Goal: Navigation & Orientation: Find specific page/section

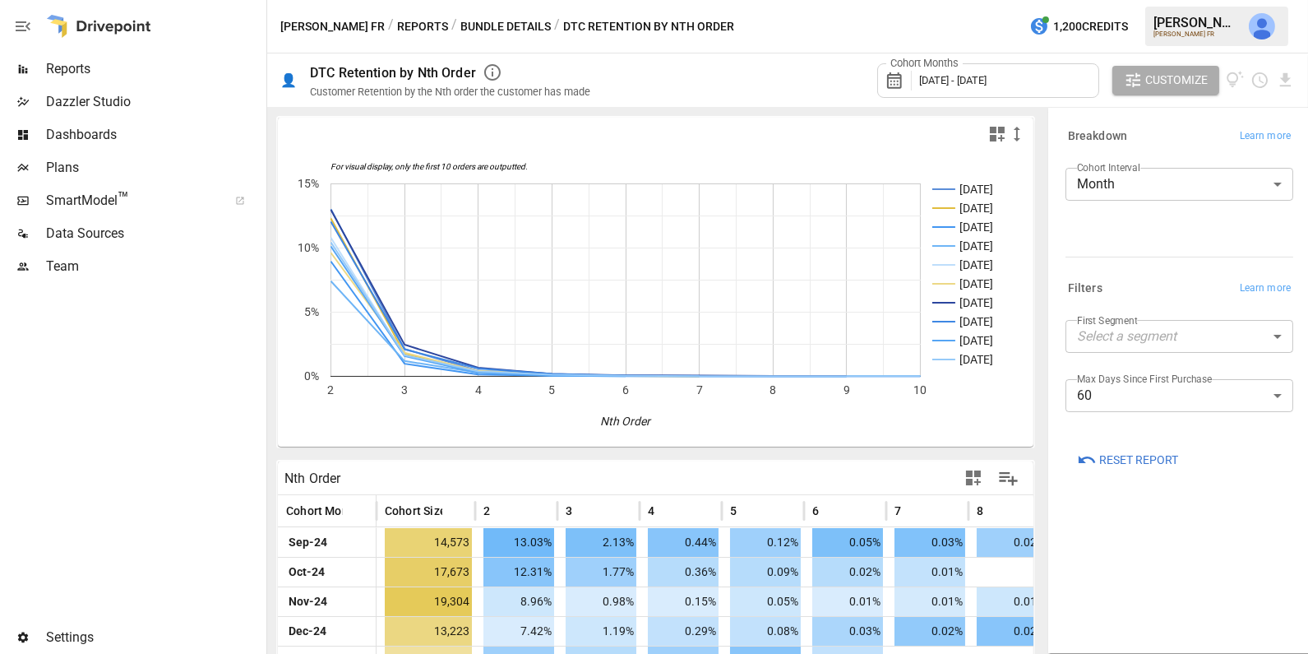
click at [567, 26] on div "/ DTC Retention by Nth Order" at bounding box center [644, 26] width 180 height 21
click at [499, 16] on button "Bundle Details" at bounding box center [505, 26] width 90 height 21
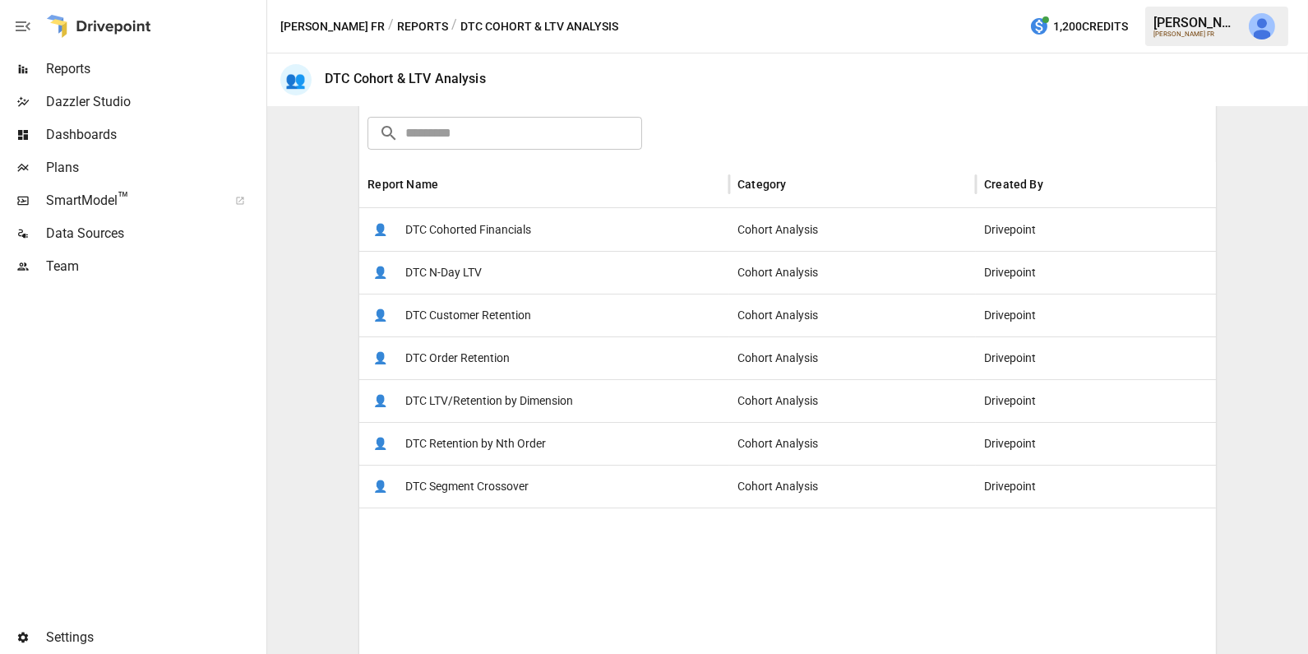
scroll to position [355, 0]
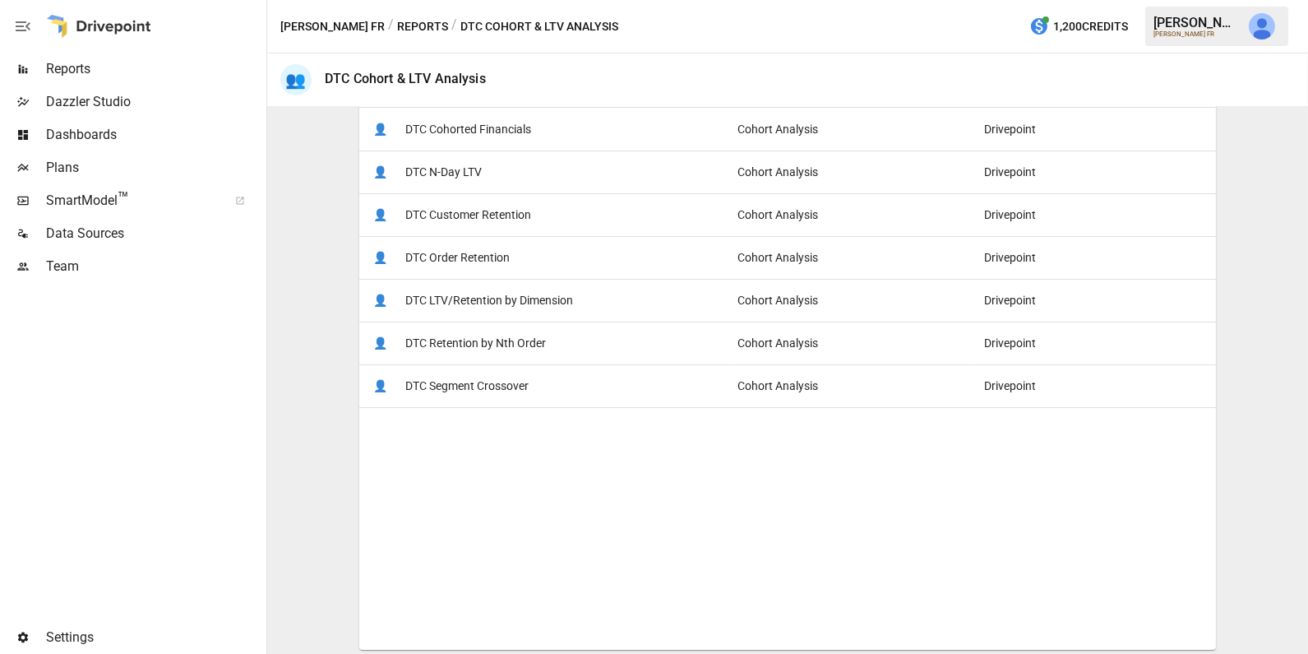
click at [397, 30] on button "Reports" at bounding box center [422, 26] width 51 height 21
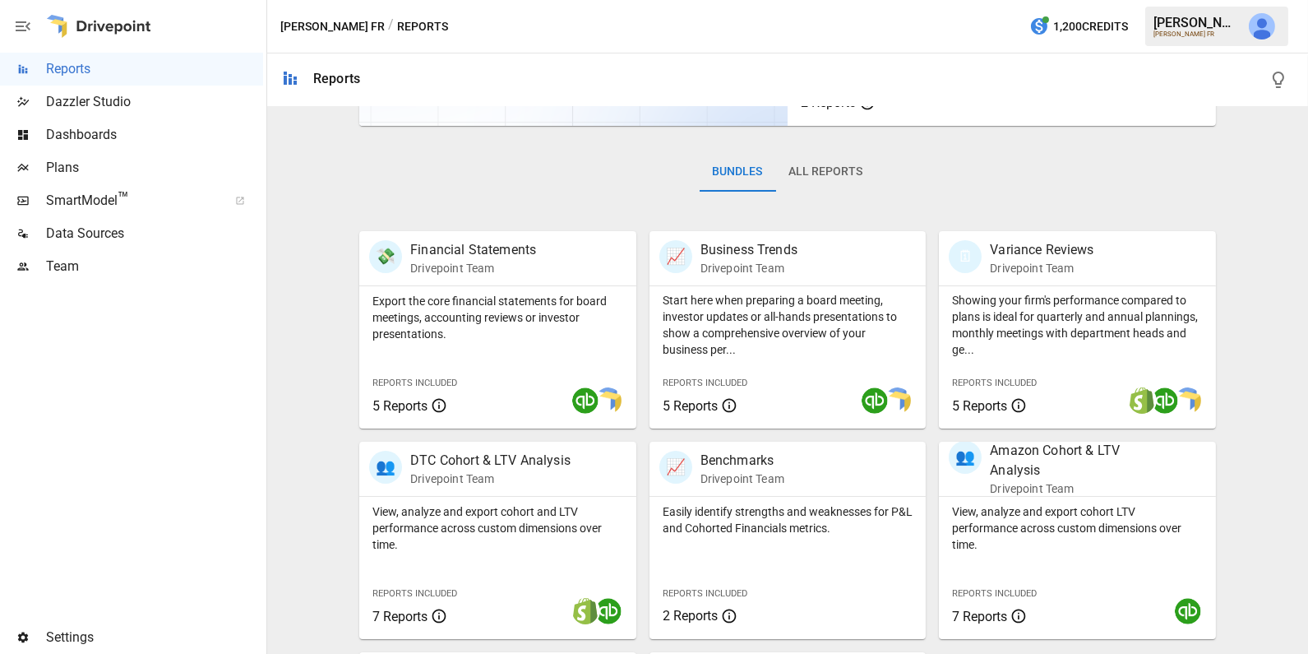
scroll to position [409, 0]
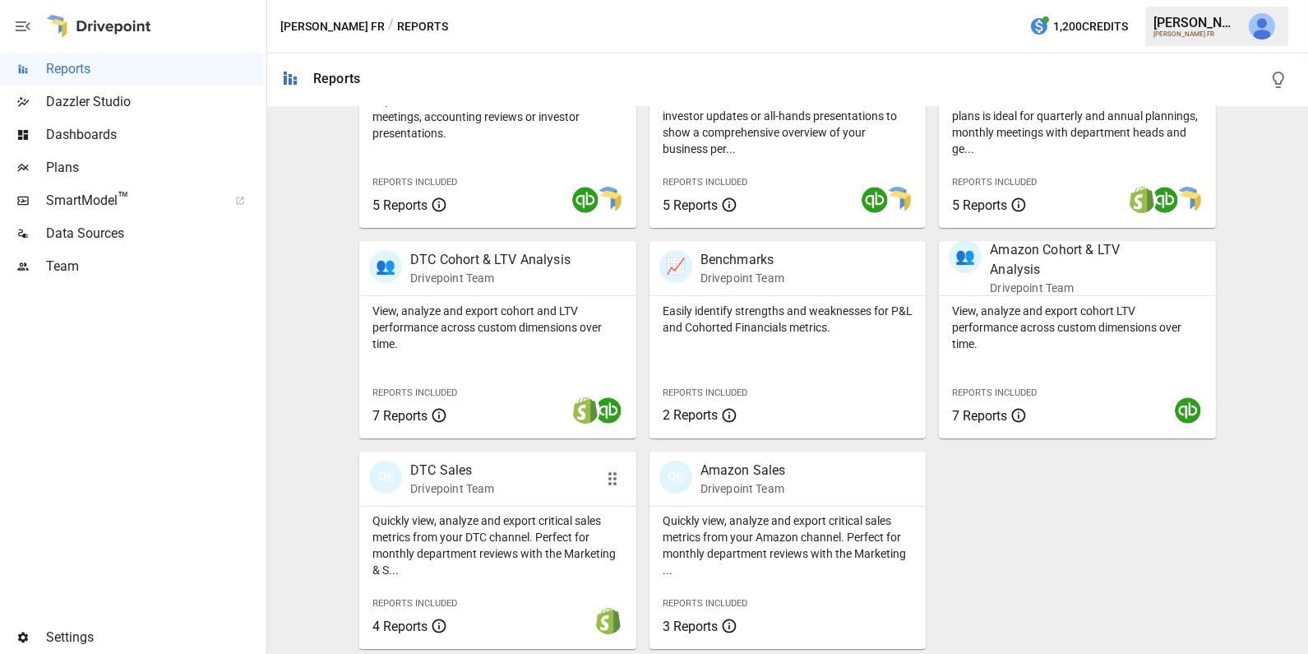
click at [476, 495] on p "Drivepoint Team" at bounding box center [452, 488] width 84 height 16
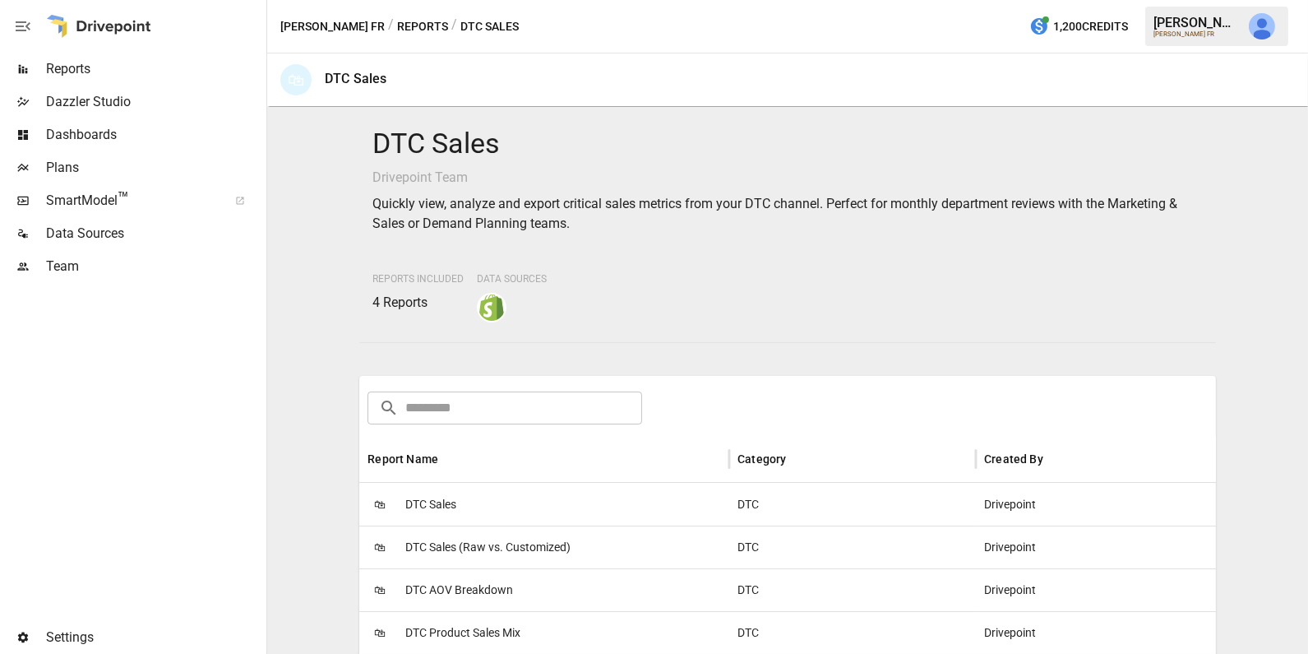
click at [480, 503] on div "🛍 DTC Sales" at bounding box center [544, 504] width 370 height 43
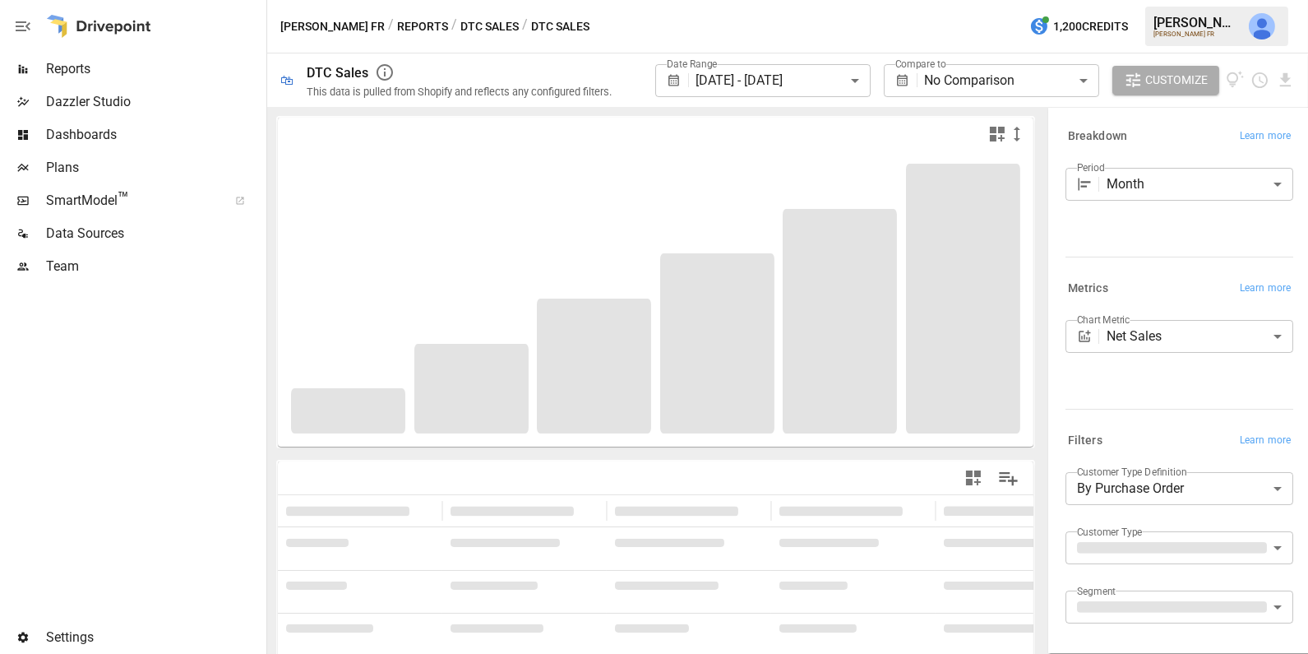
scroll to position [113, 0]
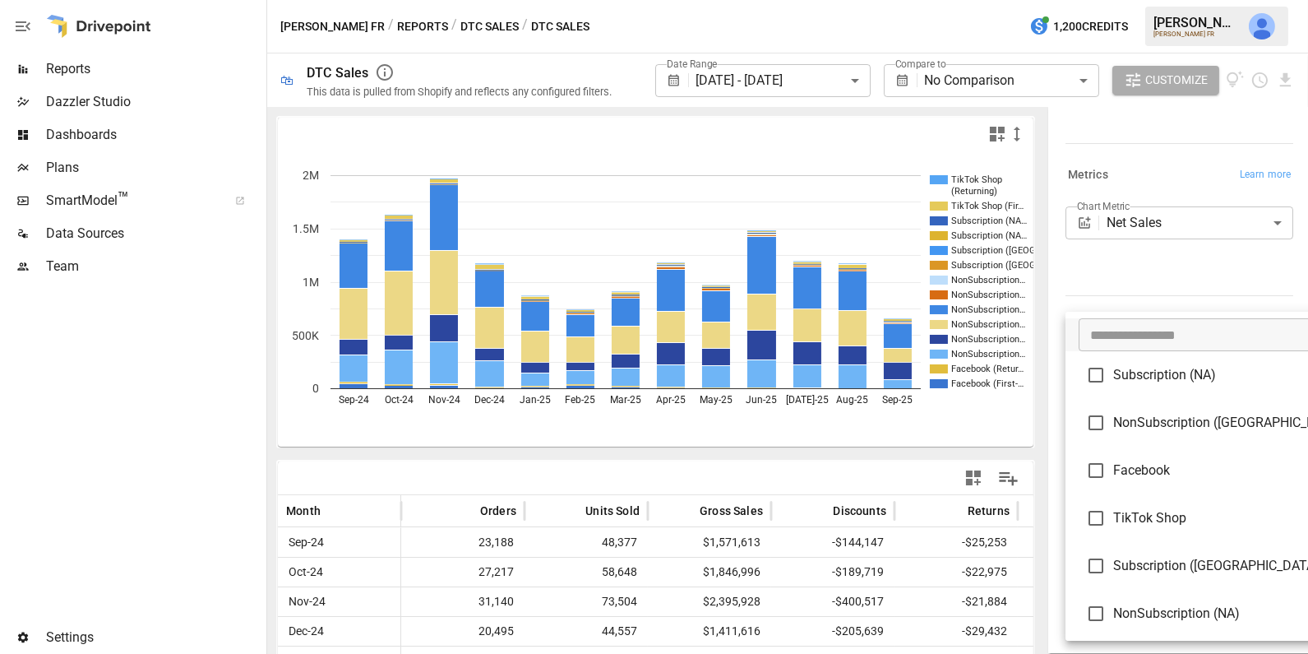
click at [1149, 0] on body "**********" at bounding box center [654, 0] width 1308 height 0
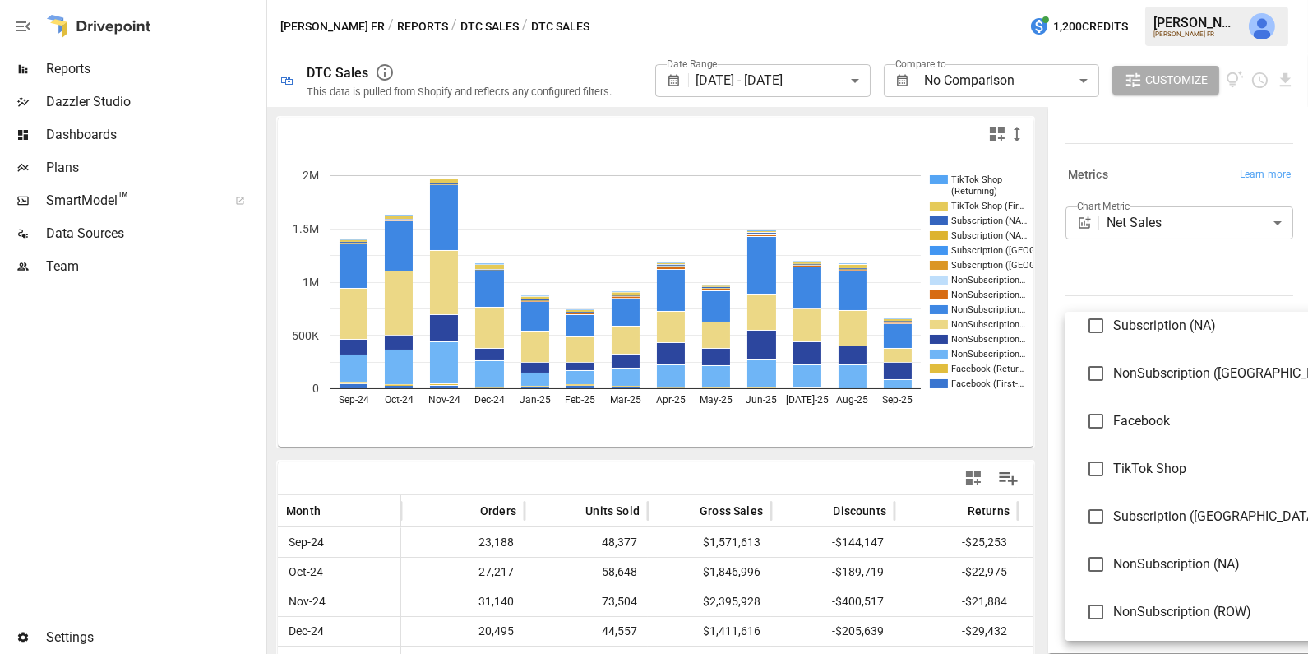
scroll to position [50, 0]
click at [206, 64] on div at bounding box center [654, 327] width 1308 height 654
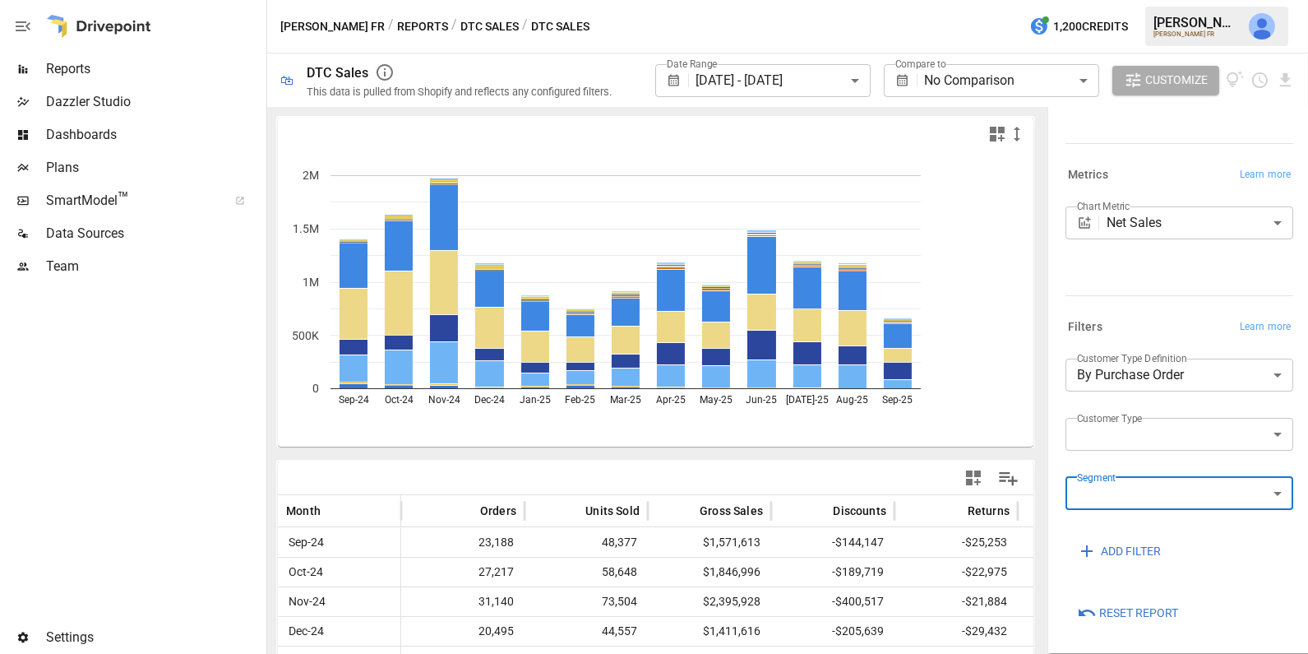
click at [1148, 0] on body "**********" at bounding box center [654, 0] width 1308 height 0
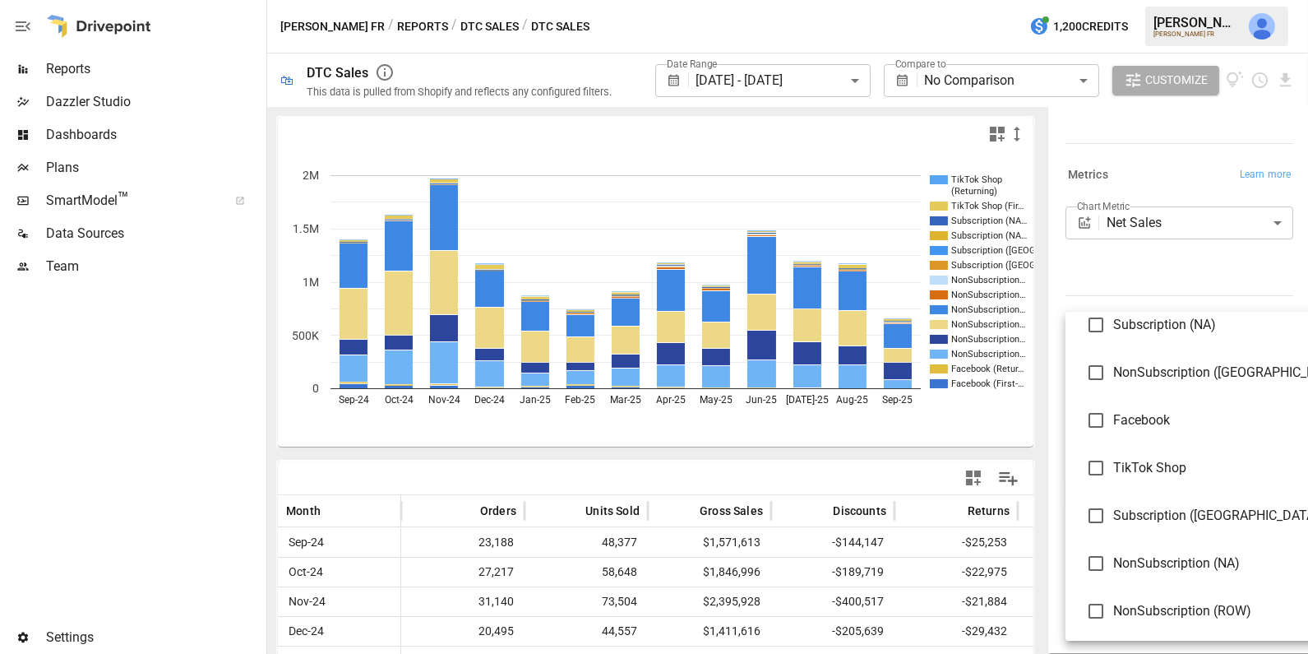
click at [1144, 265] on div at bounding box center [654, 327] width 1308 height 654
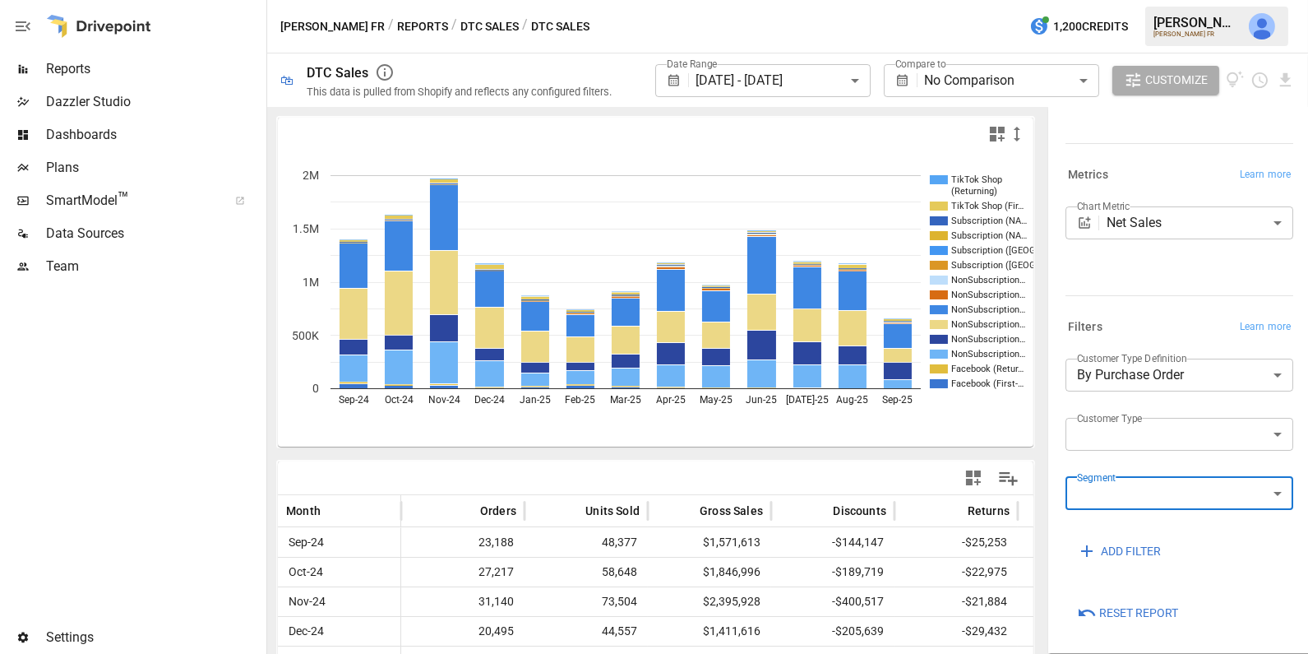
click at [1255, 15] on img "Julie Wilton" at bounding box center [1262, 26] width 26 height 26
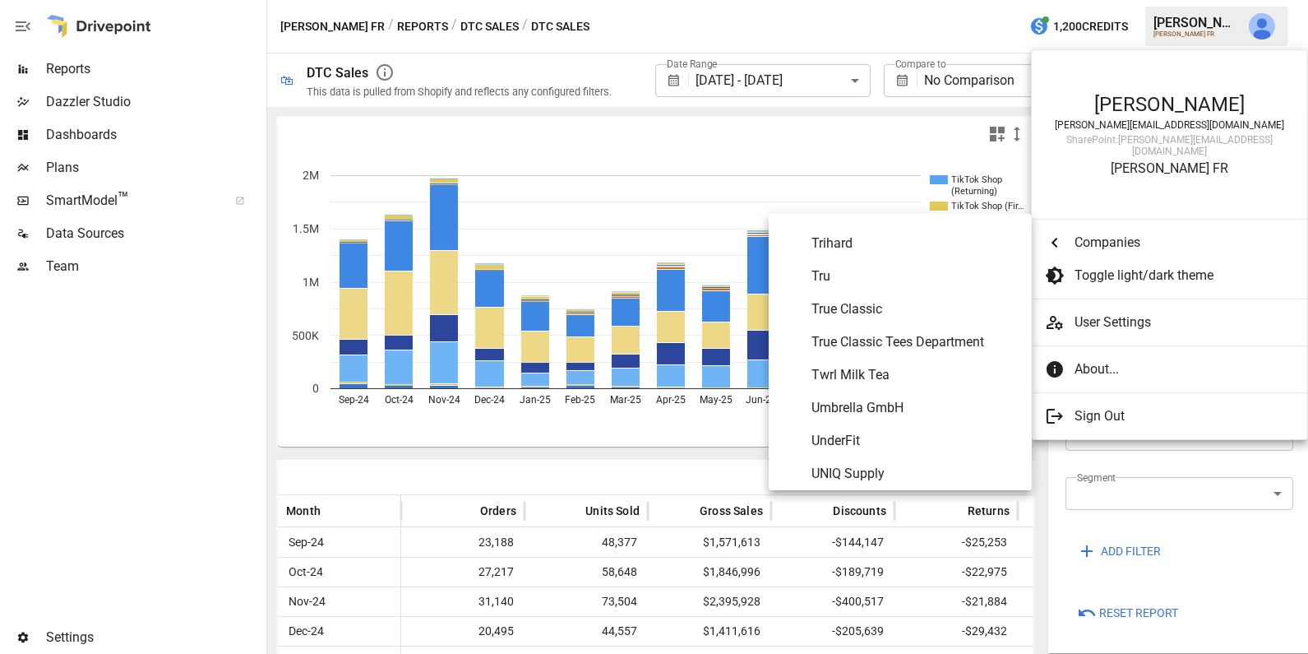
scroll to position [9040, 0]
click at [853, 365] on span "Twrl Milk Tea" at bounding box center [915, 374] width 207 height 20
